Goal: Transaction & Acquisition: Obtain resource

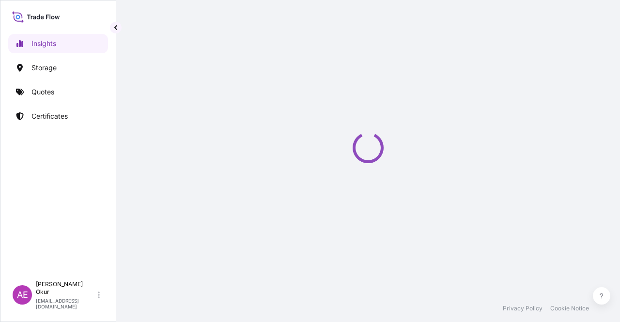
select select "2025"
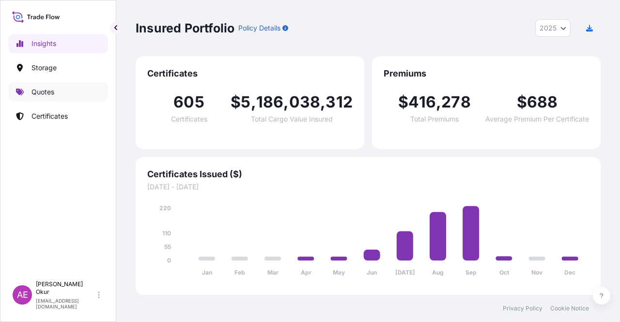
click at [74, 98] on link "Quotes" at bounding box center [58, 91] width 100 height 19
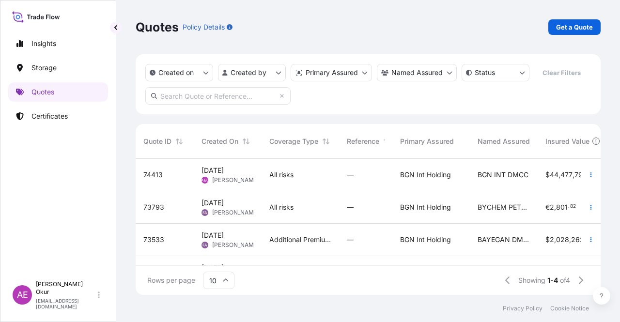
click at [247, 176] on span "[DATE] AEO Alp [PERSON_NAME]" at bounding box center [227, 175] width 52 height 18
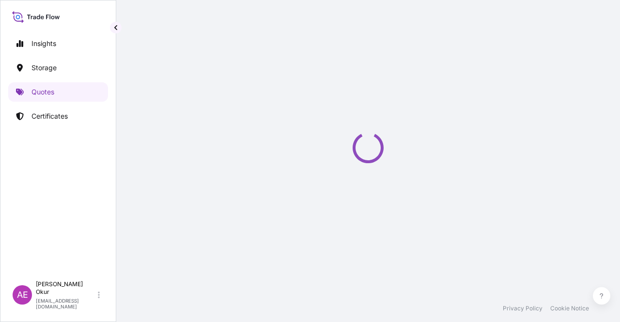
select select "Ocean Vessel"
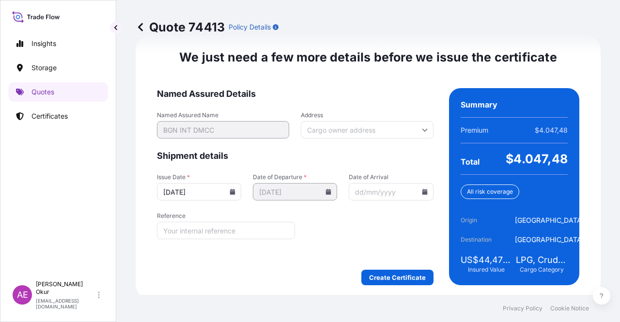
scroll to position [1218, 0]
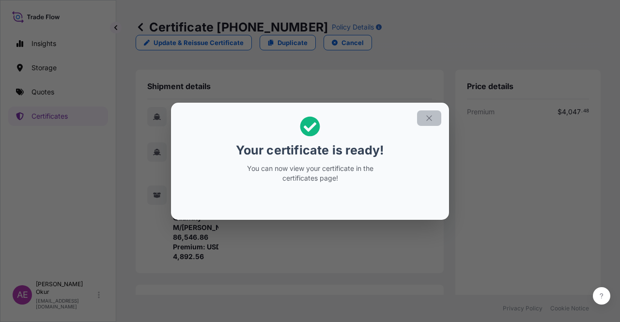
click at [441, 116] on section "Your certificate is ready! You can now view your certificate in the certificate…" at bounding box center [310, 161] width 278 height 117
click at [434, 118] on button "button" at bounding box center [429, 117] width 24 height 15
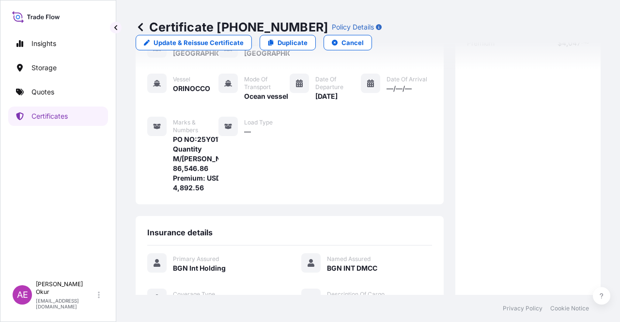
scroll to position [232, 0]
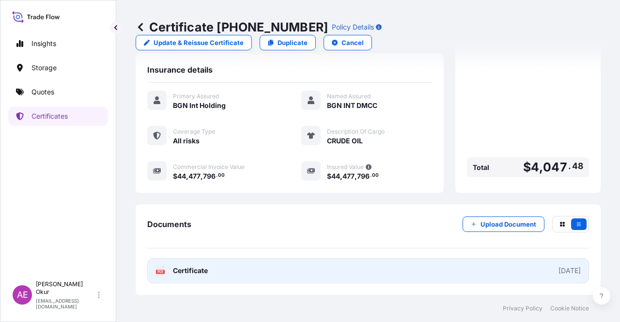
click at [192, 271] on span "Certificate" at bounding box center [190, 271] width 35 height 10
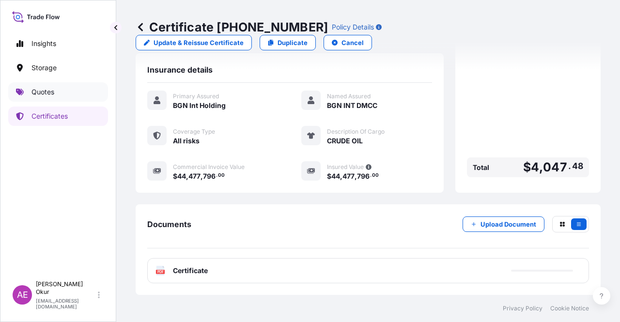
click at [59, 92] on link "Quotes" at bounding box center [58, 91] width 100 height 19
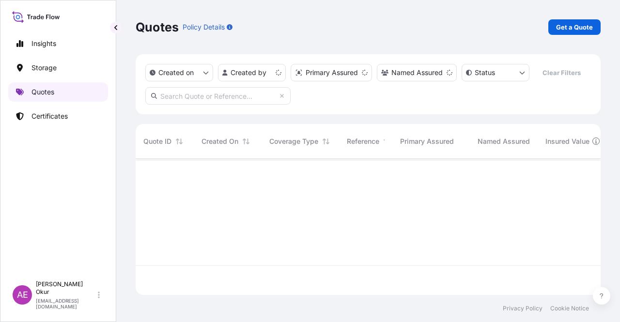
scroll to position [134, 457]
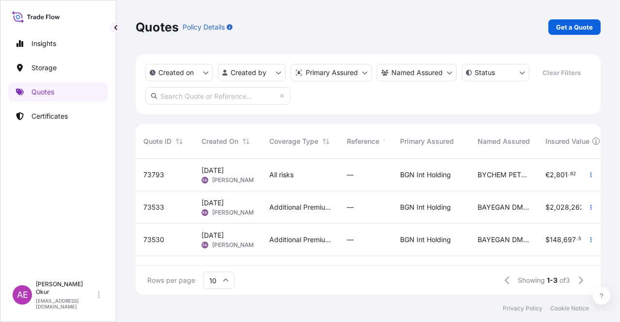
click at [197, 97] on input "text" at bounding box center [217, 95] width 145 height 17
click at [79, 112] on link "Certificates" at bounding box center [58, 115] width 100 height 19
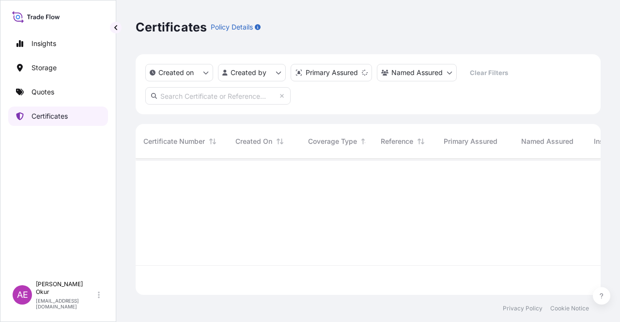
scroll to position [134, 457]
click at [190, 99] on input "text" at bounding box center [217, 95] width 145 height 17
paste input "[PHONE_NUMBER]"
type input "[PHONE_NUMBER]"
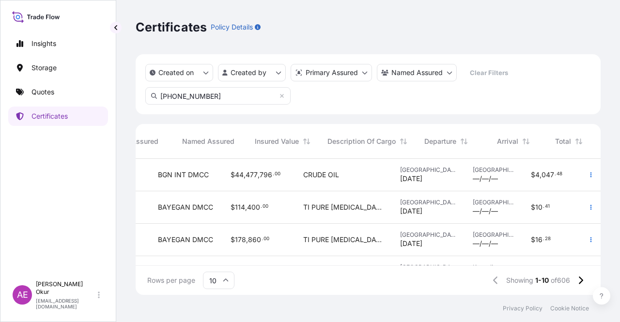
scroll to position [0, 0]
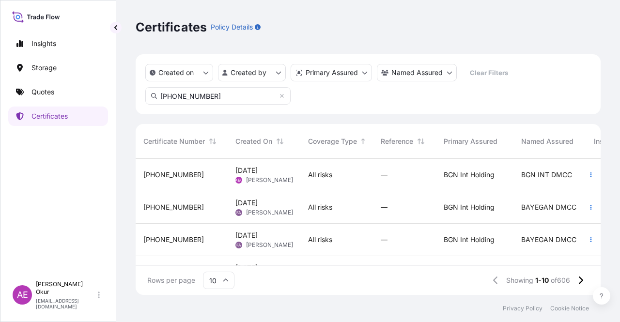
click at [258, 176] on span "[PERSON_NAME]" at bounding box center [269, 180] width 47 height 8
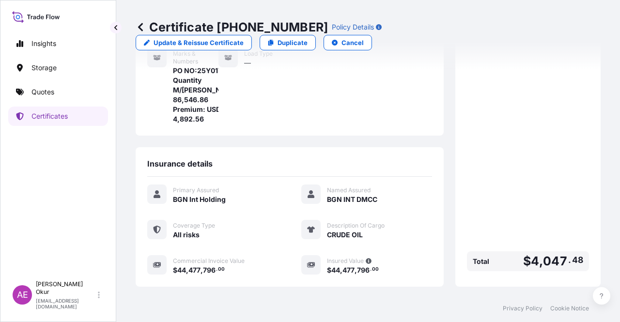
scroll to position [232, 0]
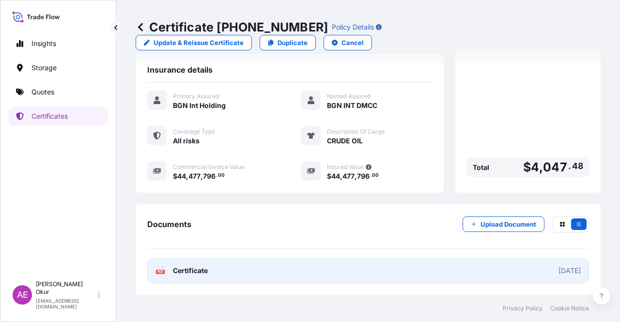
click at [187, 266] on span "Certificate" at bounding box center [190, 271] width 35 height 10
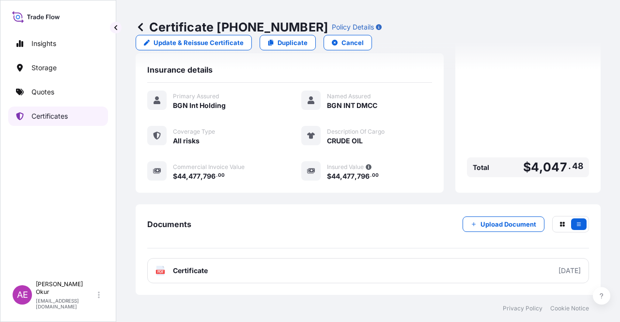
click at [58, 118] on p "Certificates" at bounding box center [49, 116] width 36 height 10
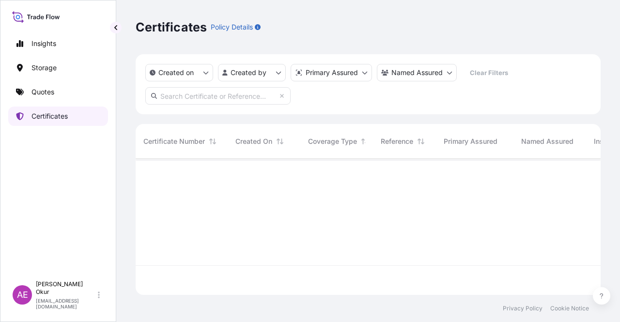
scroll to position [134, 457]
click at [211, 101] on input "text" at bounding box center [217, 95] width 145 height 17
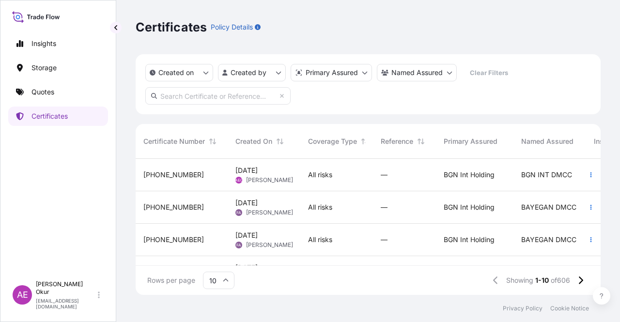
paste input "[PHONE_NUMBER]"
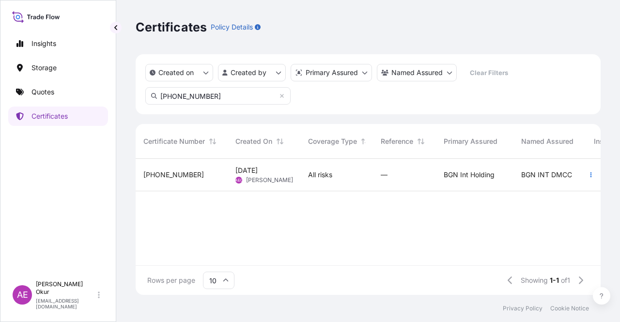
type input "[PHONE_NUMBER]"
click at [213, 168] on div "[PHONE_NUMBER]" at bounding box center [182, 175] width 92 height 32
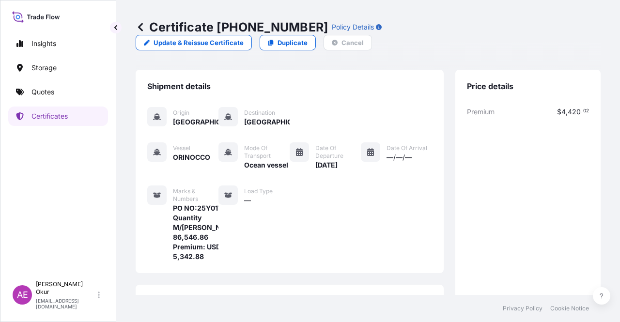
scroll to position [232, 0]
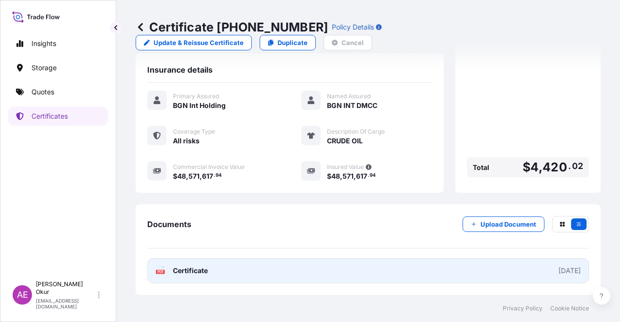
click at [171, 275] on div "PDF Certificate" at bounding box center [181, 271] width 52 height 10
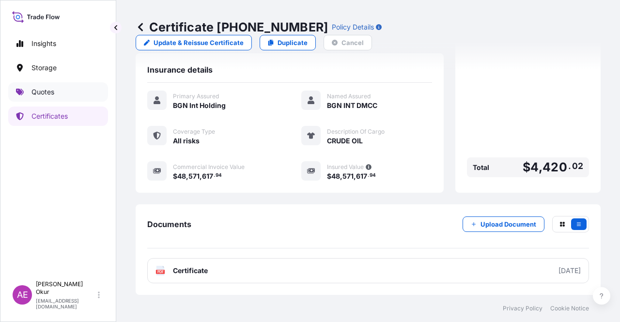
click at [45, 91] on p "Quotes" at bounding box center [42, 92] width 23 height 10
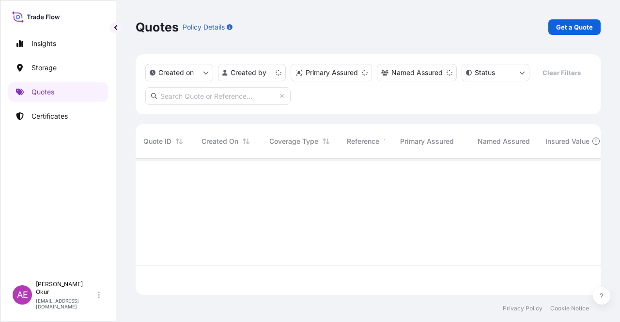
scroll to position [134, 457]
click at [564, 29] on p "Get a Quote" at bounding box center [574, 27] width 37 height 10
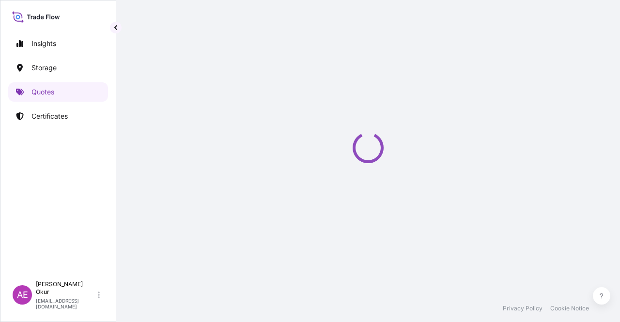
select select "Ocean Vessel"
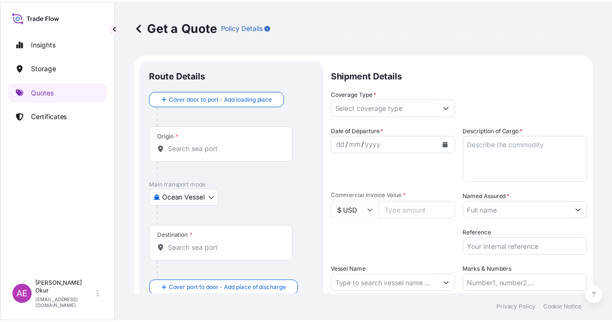
scroll to position [15, 0]
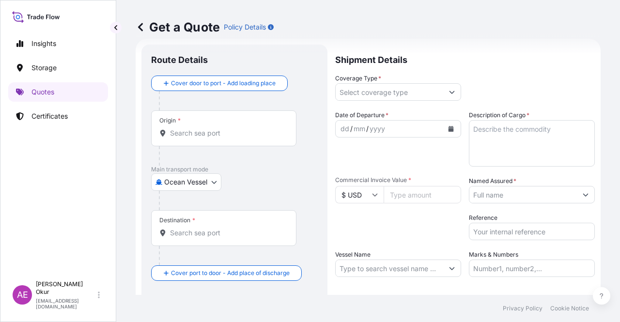
click at [197, 143] on div "Origin *" at bounding box center [223, 128] width 145 height 36
click at [197, 138] on input "Origin *" at bounding box center [227, 133] width 114 height 10
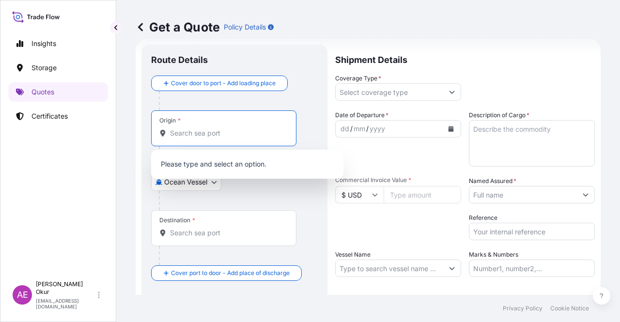
paste input "[GEOGRAPHIC_DATA]"
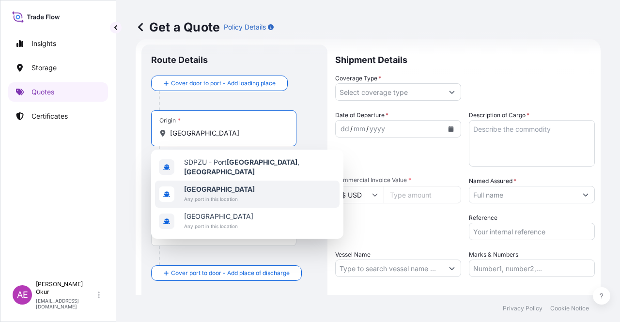
click at [212, 185] on span "[GEOGRAPHIC_DATA]" at bounding box center [219, 189] width 71 height 10
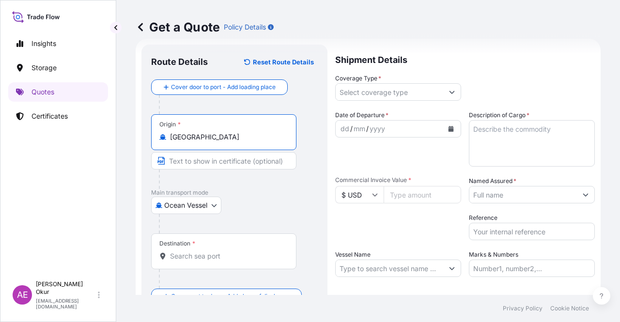
type input "[GEOGRAPHIC_DATA]"
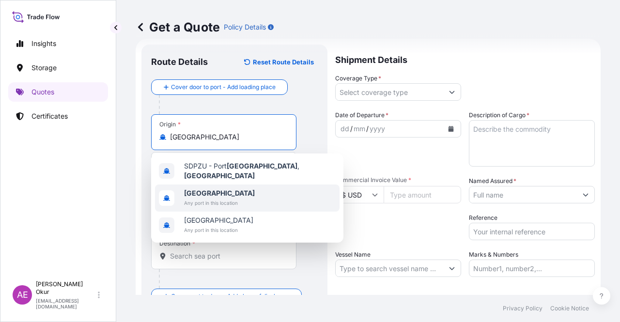
click at [223, 198] on span "Any port in this location" at bounding box center [219, 203] width 71 height 10
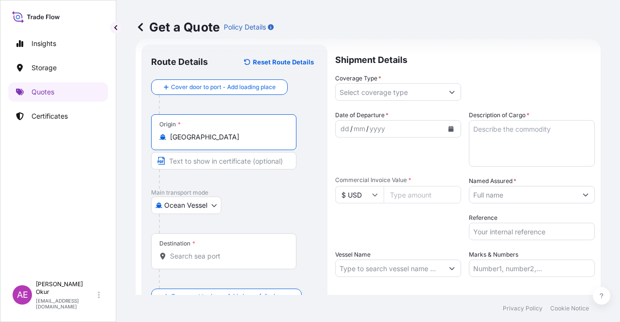
click at [200, 165] on input "Text to appear on certificate" at bounding box center [223, 160] width 145 height 17
paste input "[PERSON_NAME]"
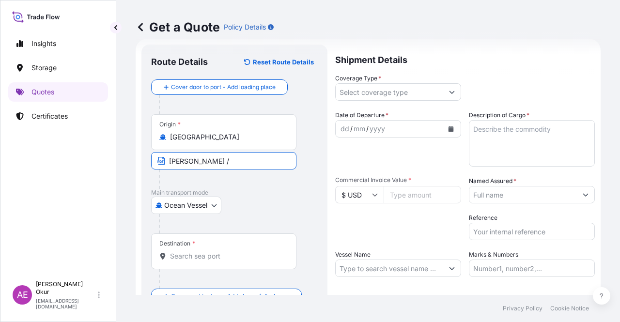
paste input "[GEOGRAPHIC_DATA]"
type input "MARSA BASHAYER / [GEOGRAPHIC_DATA]"
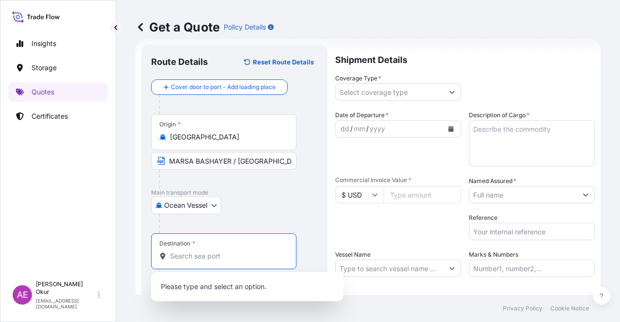
click at [210, 258] on input "Destination *" at bounding box center [227, 256] width 114 height 10
type input "s"
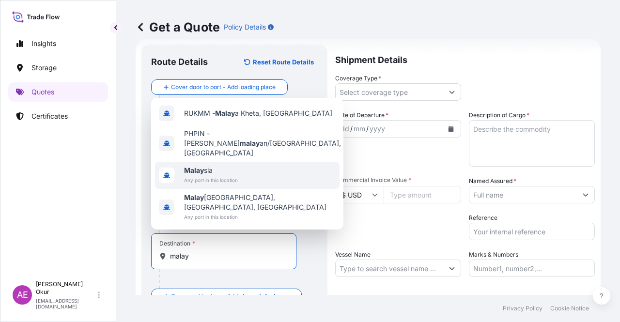
click at [209, 185] on span "Any port in this location" at bounding box center [211, 180] width 54 height 10
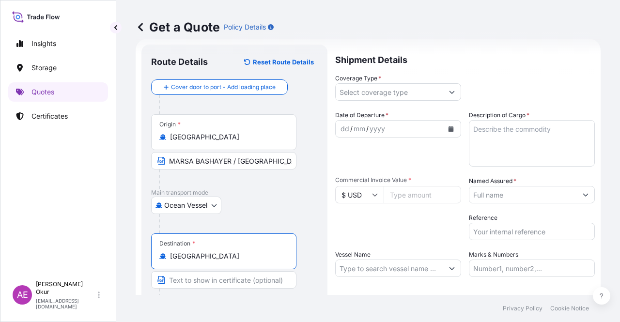
type input "[GEOGRAPHIC_DATA]"
click at [205, 282] on input "Text to appear on certificate" at bounding box center [223, 279] width 145 height 17
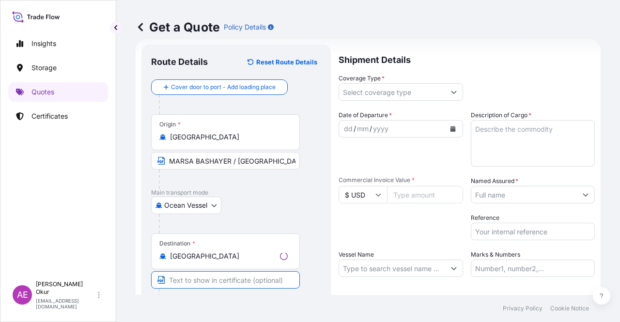
paste input "SINGAPORE OR MALAYSIA STS"
type input "SINGAPORE OR MALAYSIA STS"
click at [374, 92] on input "Coverage Type *" at bounding box center [388, 91] width 107 height 17
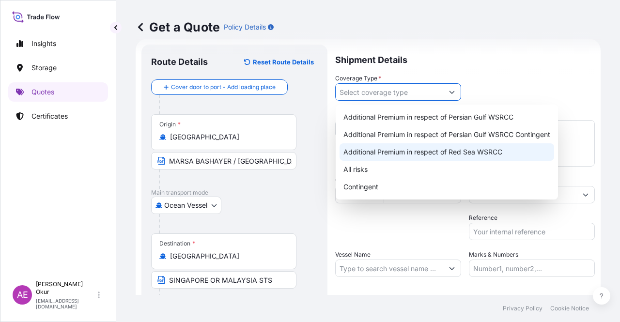
click at [381, 147] on div "Additional Premium in respect of Red Sea WSRCC" at bounding box center [446, 151] width 214 height 17
type input "Additional Premium in respect of Red Sea WSRCC"
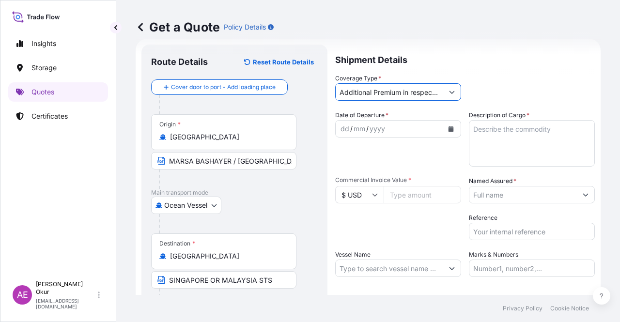
click at [343, 127] on div "dd" at bounding box center [344, 129] width 11 height 12
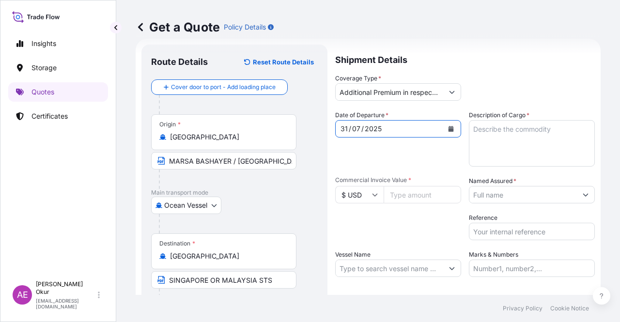
drag, startPoint x: 479, startPoint y: 133, endPoint x: 458, endPoint y: 150, distance: 26.9
click at [479, 133] on textarea "Description of Cargo *" at bounding box center [532, 143] width 126 height 46
paste textarea "CRUDE OIL"
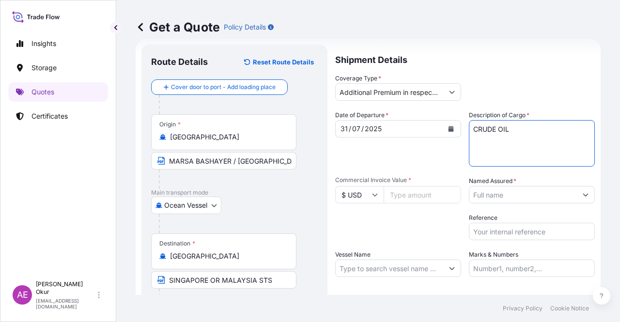
type textarea "CRUDE OIL"
click at [407, 197] on input "Commercial Invoice Value *" at bounding box center [421, 194] width 77 height 17
type input "47208846"
type input "47208846.12"
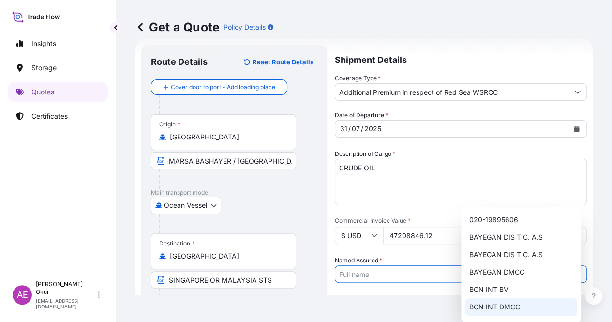
click at [498, 304] on span "BGN INT DMCC" at bounding box center [494, 307] width 51 height 10
type input "BGN INT DMCC"
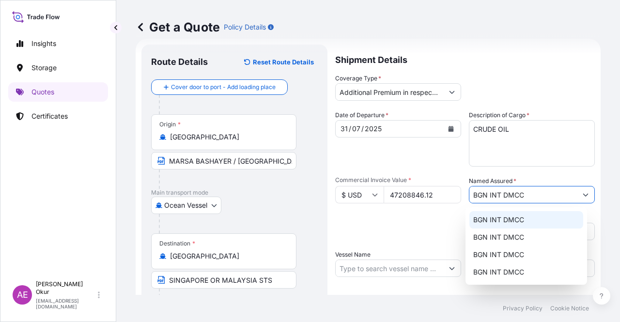
click at [355, 268] on input "Vessel Name" at bounding box center [388, 267] width 107 height 17
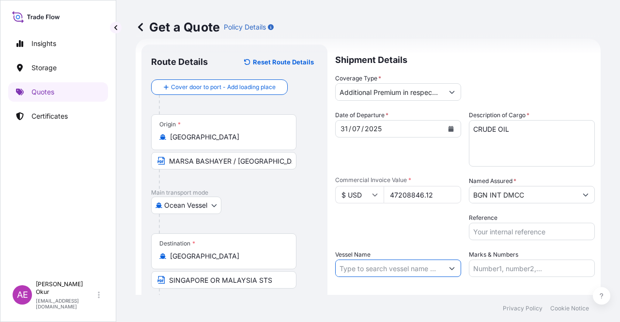
paste input "ALEXIA"
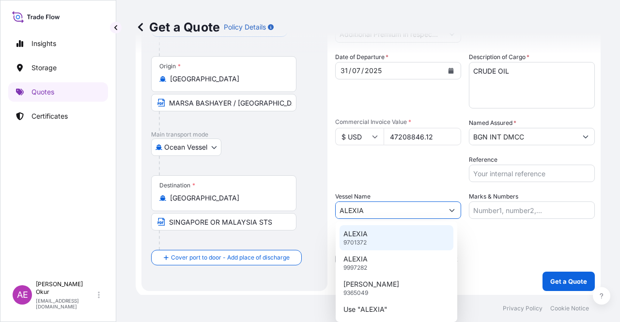
scroll to position [75, 0]
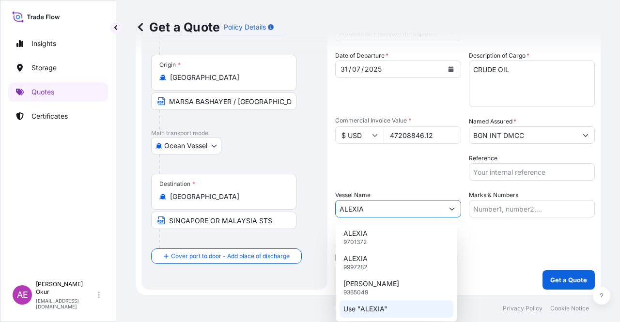
click at [382, 309] on p "Use "ALEXIA"" at bounding box center [365, 309] width 44 height 10
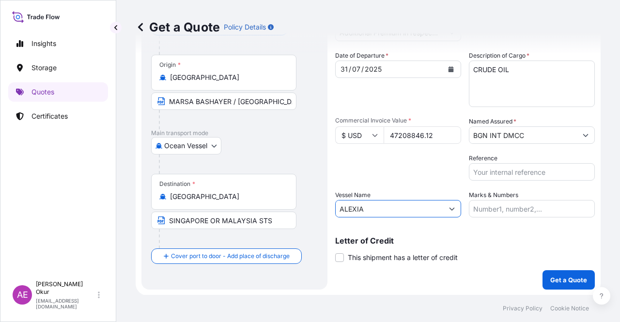
type input "ALEXIA"
click at [498, 206] on input "Marks & Numbers" at bounding box center [532, 208] width 126 height 17
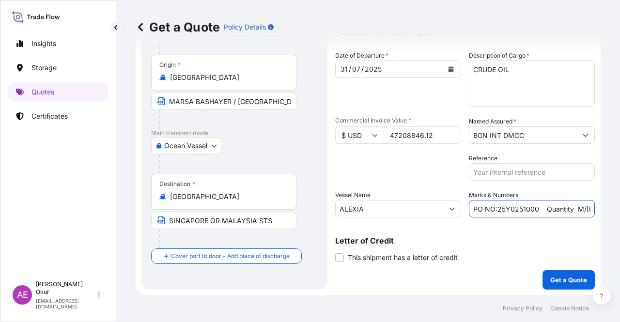
drag, startPoint x: 532, startPoint y: 210, endPoint x: 492, endPoint y: 209, distance: 40.7
click at [492, 209] on input "PO NO:25Y0251000 Quantity M/[PERSON_NAME]: 1.921,45 Premium: USD 176,70" at bounding box center [532, 208] width 126 height 17
paste input "1423"
drag, startPoint x: 559, startPoint y: 217, endPoint x: 612, endPoint y: 207, distance: 54.2
click at [612, 207] on div "Get a Quote Policy Details Route Details Reset Route Details Cover door to port…" at bounding box center [367, 147] width 503 height 295
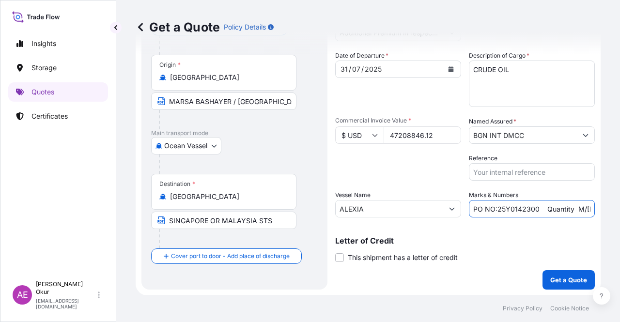
scroll to position [0, 116]
drag, startPoint x: 534, startPoint y: 208, endPoint x: 619, endPoint y: 207, distance: 84.7
click at [619, 207] on div "Get a Quote Policy Details Route Details Reset Route Details Cover door to port…" at bounding box center [367, 147] width 503 height 295
click at [542, 210] on input "PO NO:25Y0142300 Quantity M/[PERSON_NAME]: 1.921,45 Premium: USD 176,70" at bounding box center [532, 208] width 126 height 17
click at [489, 210] on input "PO NO:25Y0142300 Quantity M/[PERSON_NAME]: 1.921,45 Premium: USD 176,70" at bounding box center [532, 208] width 126 height 17
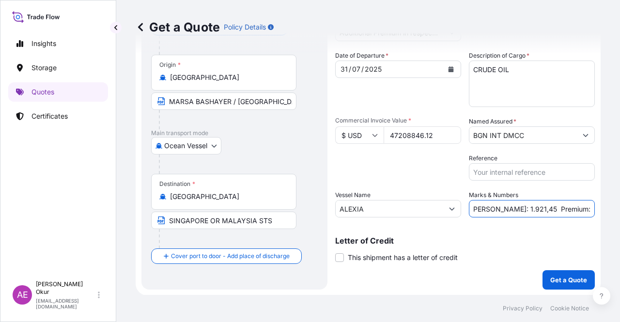
click at [484, 210] on input "PO NO:25Y0142300 Quantity M/[PERSON_NAME]: 1.921,45 Premium: USD 176,70" at bounding box center [532, 208] width 126 height 17
click at [485, 207] on input "PO NO:25Y0142300 Quantity M/[PERSON_NAME]: 1.921,45 Premium: USD 176,70" at bounding box center [532, 208] width 126 height 17
drag, startPoint x: 484, startPoint y: 208, endPoint x: 510, endPoint y: 211, distance: 25.8
click at [510, 211] on input "PO NO:25Y0142300 Quantity M/[PERSON_NAME]: 1.921,45 Premium: USD 176,70" at bounding box center [532, 208] width 126 height 17
paste input "90,919.387"
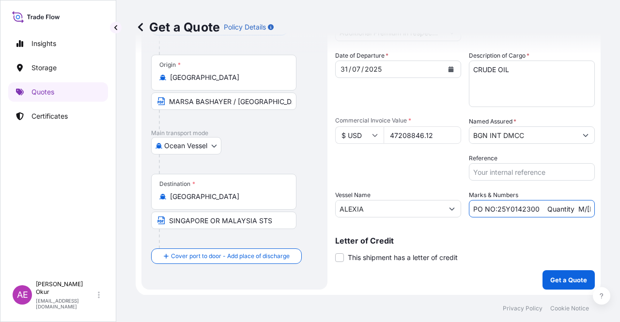
scroll to position [0, 127]
drag, startPoint x: 570, startPoint y: 200, endPoint x: 619, endPoint y: 202, distance: 48.9
click at [619, 202] on div "Get a Quote Policy Details Route Details Reset Route Details Cover door to port…" at bounding box center [367, 147] width 503 height 295
click at [561, 206] on input "PO NO:25Y0142300 Quantity M/[PERSON_NAME]: 90,919.387 Premium: USD 176,70" at bounding box center [532, 208] width 126 height 17
click at [562, 209] on input "PO NO:25Y0142300 Quantity M/[PERSON_NAME]: 90,919.387 Premium: USD 176,70" at bounding box center [532, 208] width 126 height 17
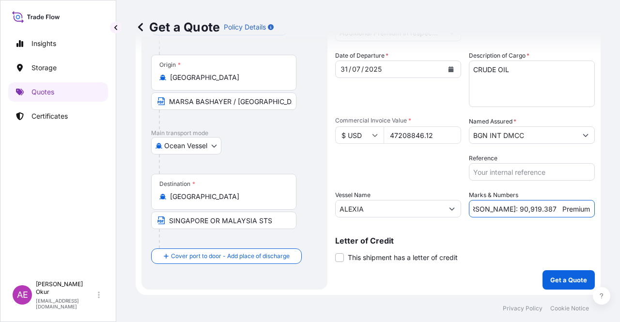
drag, startPoint x: 562, startPoint y: 207, endPoint x: 619, endPoint y: 207, distance: 57.6
click at [619, 207] on div "Get a Quote Policy Details Route Details Reset Route Details Cover door to port…" at bounding box center [367, 147] width 503 height 295
paste input "98,713."
type input "PO NO:25Y0142300 Quantity M/[PERSON_NAME]: 90,919.387 Premium: USD 98,713.70"
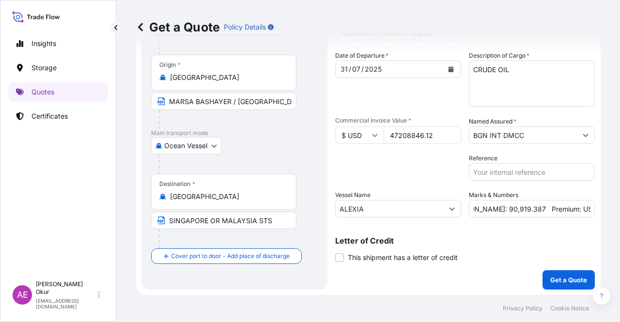
scroll to position [0, 0]
click at [550, 282] on p "Get a Quote" at bounding box center [568, 280] width 37 height 10
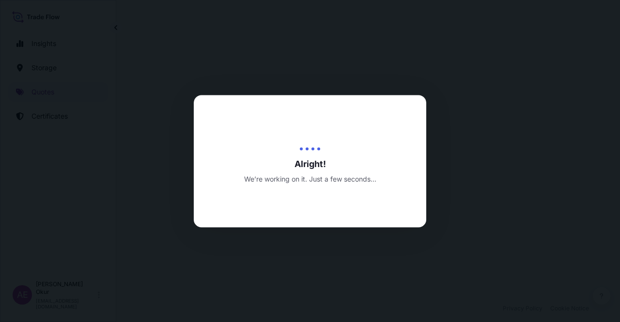
select select "Ocean Vessel"
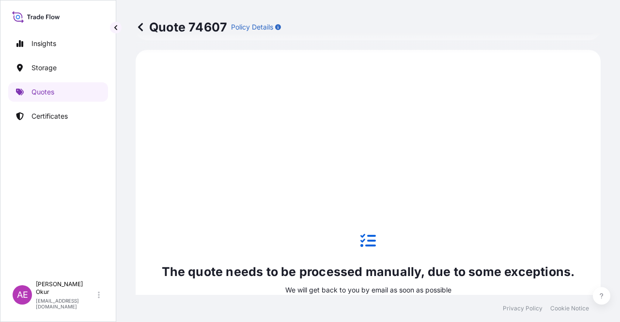
scroll to position [331, 0]
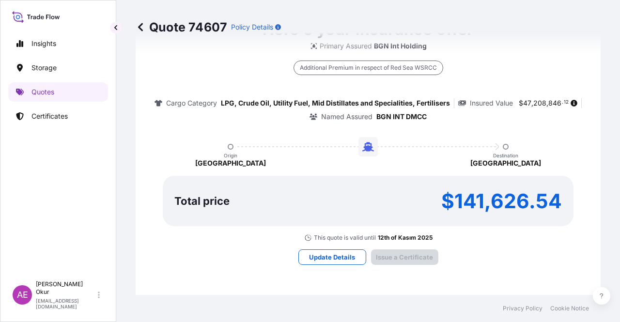
type input "[DATE]"
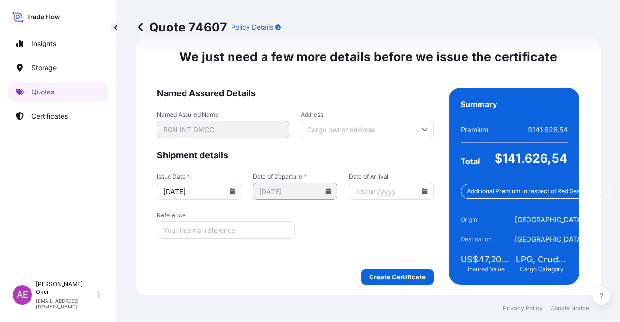
scroll to position [1218, 0]
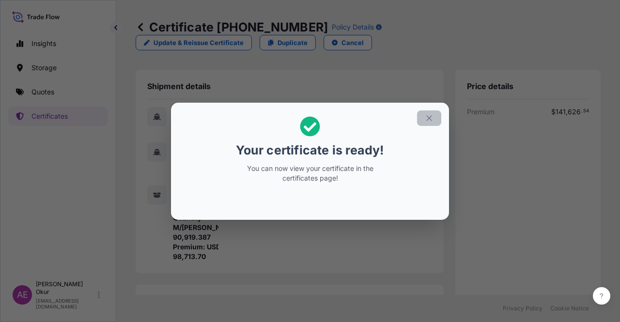
click at [431, 116] on icon "button" at bounding box center [429, 118] width 9 height 9
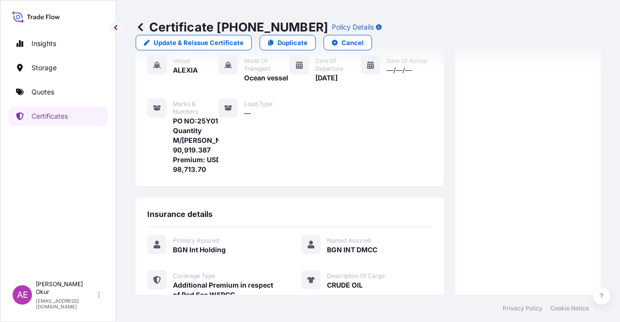
scroll to position [242, 0]
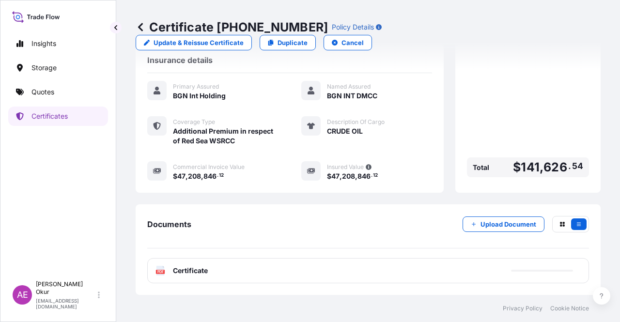
click at [190, 268] on span "Certificate" at bounding box center [190, 271] width 35 height 10
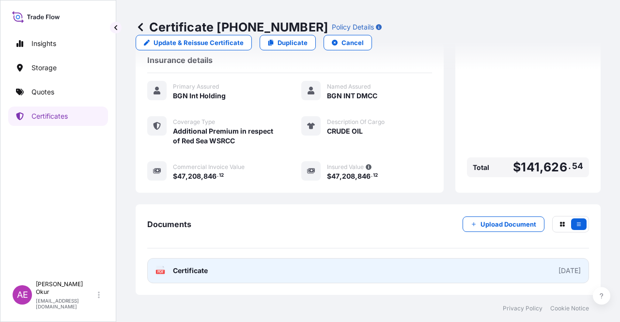
click at [193, 274] on span "Certificate" at bounding box center [190, 271] width 35 height 10
